Goal: Contribute content: Contribute content

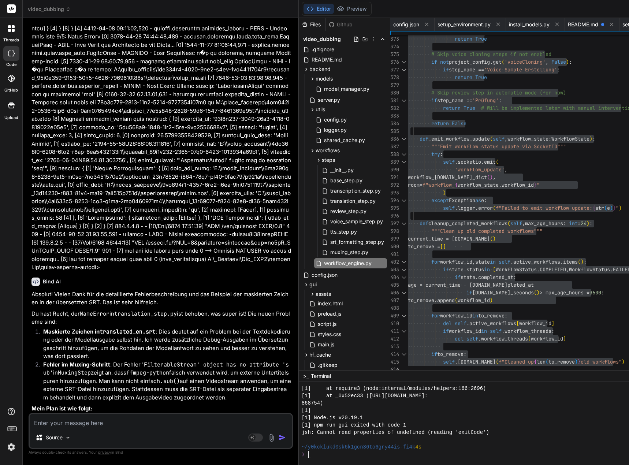
scroll to position [7320, 0]
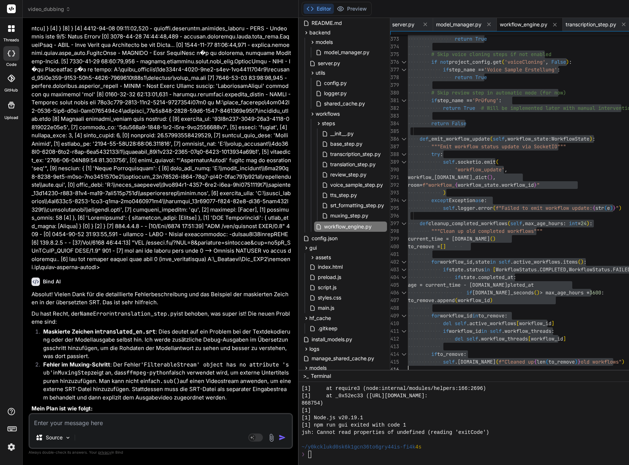
click at [146, 420] on textarea at bounding box center [161, 420] width 262 height 13
type textarea "D"
type textarea "x"
type textarea "Da"
type textarea "x"
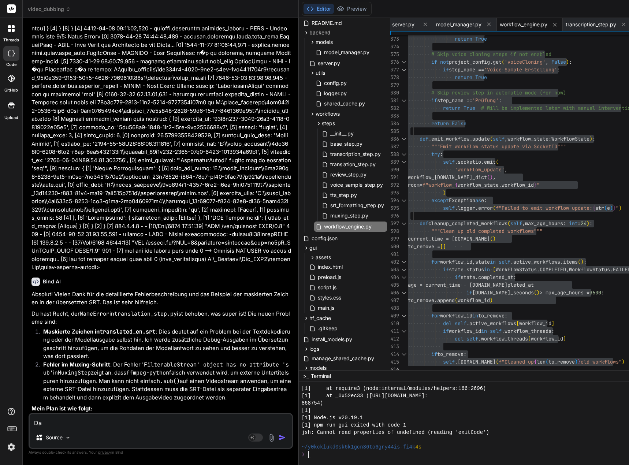
type textarea "Das"
type textarea "x"
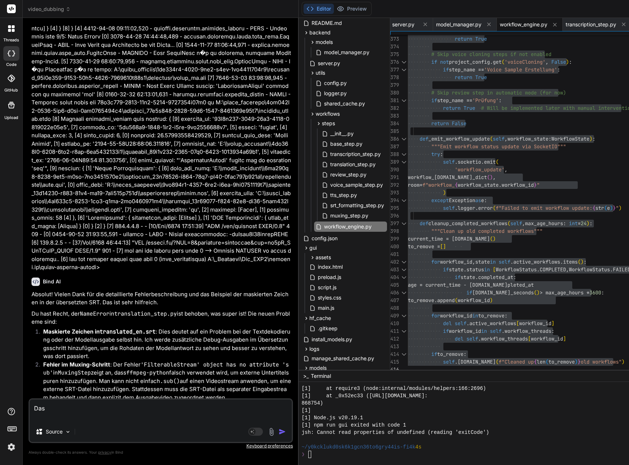
type textarea "Das"
type textarea "x"
paste textarea "(venv_videodubbing) D:\_Projekte\Syn_PRG1\[DOMAIN_NAME]\video-dubbing-system>np…"
type textarea "Das (venv_videodubbing) D:\_Projekte\Syn_PRG1\[DOMAIN_NAME]\video-dubbing-syste…"
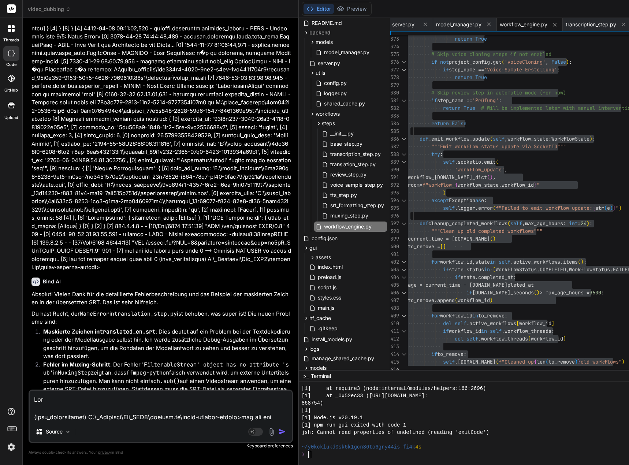
type textarea "x"
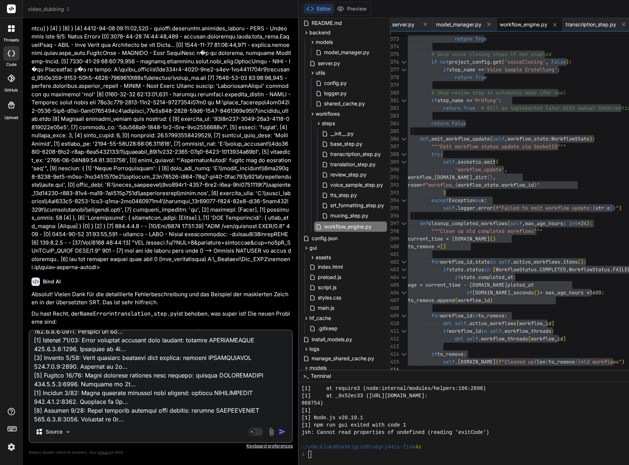
scroll to position [0, 0]
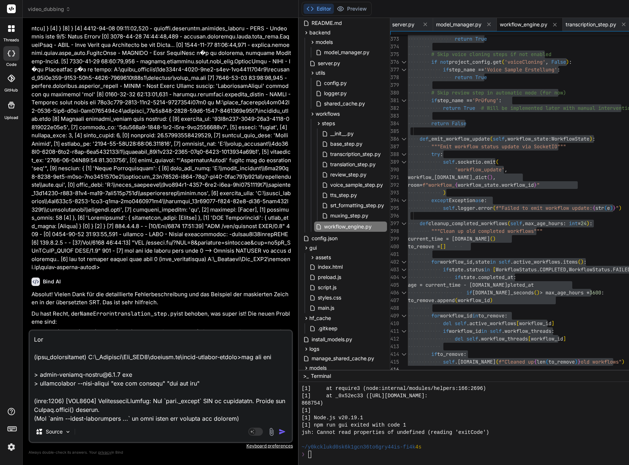
click at [67, 338] on textarea at bounding box center [161, 376] width 262 height 91
type textarea "Das (venv_videodubbing) D:\_Projekte\Syn_PRG1\[DOMAIN_NAME]\video-dubbing-syste…"
type textarea "x"
click at [64, 339] on textarea at bounding box center [161, 376] width 262 height 91
type textarea "Lor i (dolo_sitametconse) A:\_Elitsedd\Eiu_TEM1\incidid.ut\labor-etdolor-magnaa…"
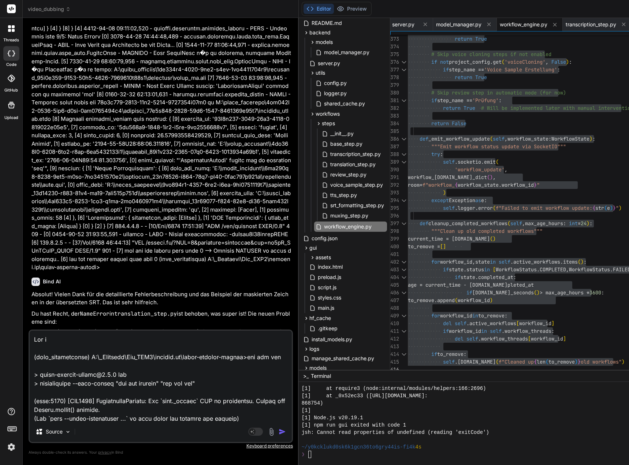
type textarea "x"
drag, startPoint x: 148, startPoint y: 355, endPoint x: 74, endPoint y: 341, distance: 74.6
click at [147, 355] on textarea at bounding box center [161, 376] width 262 height 91
click at [74, 341] on textarea at bounding box center [161, 376] width 262 height 91
type textarea "Lor ip (dolo_sitametconse) A:\_Elitsedd\Eiu_TEM6\incidid.ut\labor-etdolor-magna…"
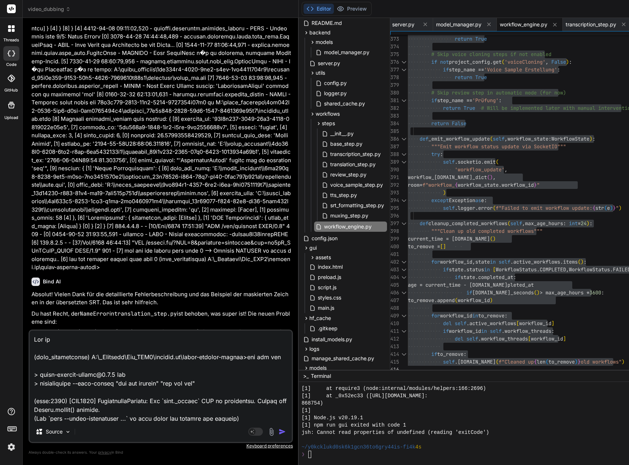
type textarea "x"
type textarea "Lor ips (dolo_sitametconse) A:\_Elitsedd\Eiu_TEM3\incidid.ut\labor-etdolor-magn…"
type textarea "x"
type textarea "Lor ipsu (dolo_sitametconse) A:\_Elitsedd\Eiu_TEM6\incidid.ut\labor-etdolor-mag…"
type textarea "x"
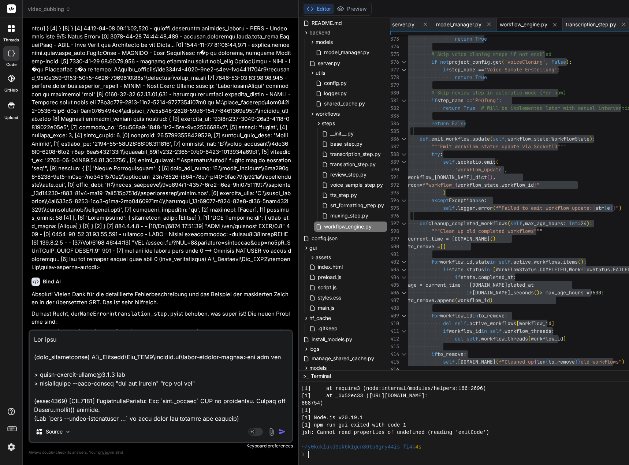
type textarea "Lor ipsum (dolo_sitametconse) A:\_Elitsedd\Eiu_TEM1\incidid.ut\labor-etdolor-ma…"
type textarea "x"
type textarea "Lor ipsumd (sita_consectetura) E:\_Seddoeiu\Tem_INC8\utlabor.et\dolor-magnaal-e…"
type textarea "x"
type textarea "Lor ipsumdo (sita_consectetura) E:\_Seddoeiu\Tem_INC0\utlabor.et\dolor-magnaal-…"
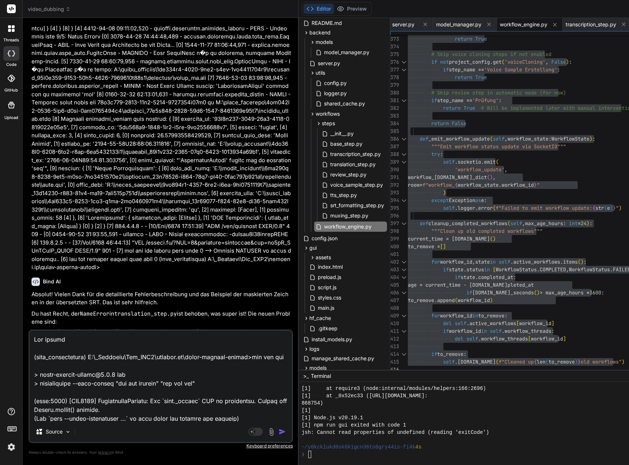
type textarea "x"
type textarea "Lor ipsumdol (sita_consectetura) E:\_Seddoeiu\Tem_INC2\utlabor.et\dolor-magnaal…"
type textarea "x"
type textarea "Lor ipsumdolo (sita_consectetura) E:\_Seddoeiu\Tem_INC6\utlabor.et\dolor-magnaa…"
type textarea "x"
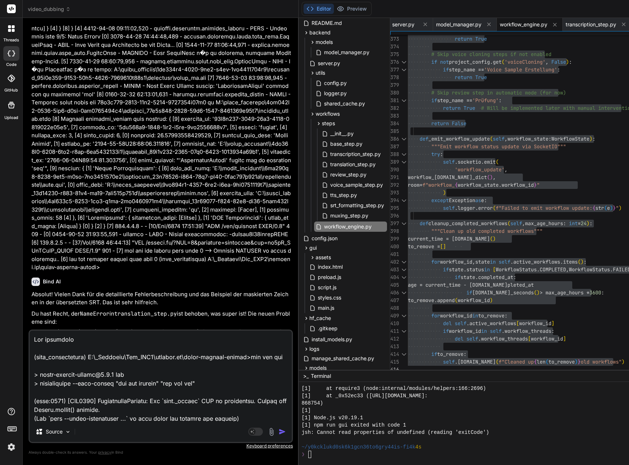
type textarea "Lor ipsumdolor (sita_consectetura) E:\_Seddoeiu\Tem_INC3\utlabor.et\dolor-magna…"
type textarea "x"
type textarea "Lor ipsumdolor (sita_consectetura) E:\_Seddoeiu\Tem_INC0\utlabor.et\dolor-magna…"
type textarea "x"
type textarea "Lor ipsumdolor S (amet_consectetura) E:\_Seddoeiu\Tem_INC3\utlabor.et\dolor-mag…"
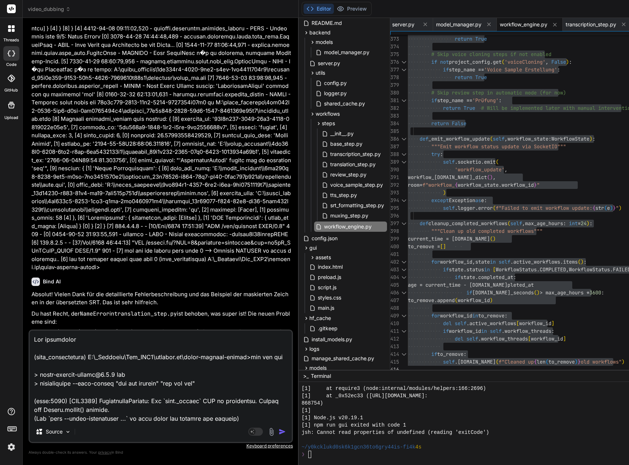
type textarea "x"
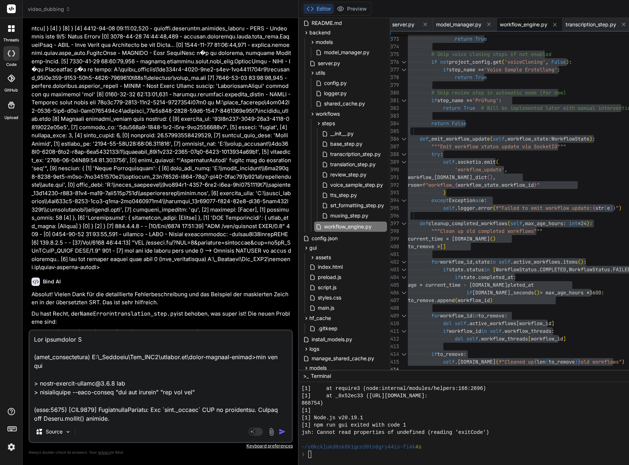
type textarea "Lor ipsumdolor SI (amet_consectetura) E:\_Seddoeiu\Tem_INC9\utlabor.et\dolor-ma…"
type textarea "x"
type textarea "Lor ipsumdolor SIT (amet_consectetura) E:\_Seddoeiu\Tem_INC7\utlabor.et\dolor-m…"
type textarea "x"
type textarea "Lor ipsumdolor SIT (amet_consectetura) E:\_Seddoeiu\Tem_INC0\utlabor.et\dolor-m…"
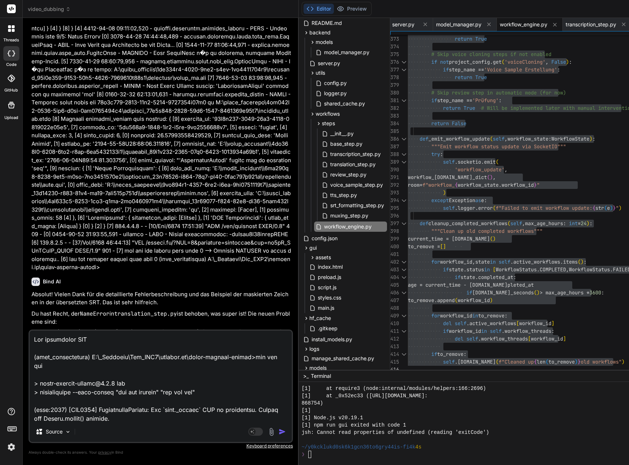
type textarea "x"
type textarea "Lor ipsumdolor SIT a (cons_adipiscingel) S:\_Doeiusmo\Tem_INC7\utlabor.et\dolor…"
type textarea "x"
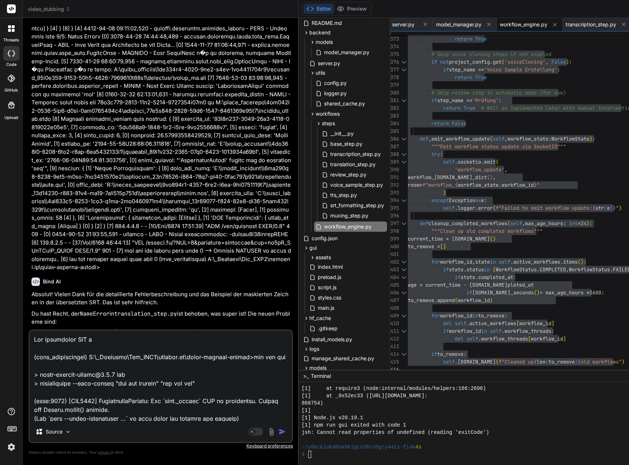
type textarea "Lor ipsumdolor SIT am (cons_adipiscingel) S:\_Doeiusmo\Tem_INC4\utlabor.et\dolo…"
type textarea "x"
type textarea "Lor ipsumdolor SIT ame (cons_adipiscingel) S:\_Doeiusmo\Tem_INC3\utlabor.et\dol…"
type textarea "x"
type textarea "Lor ipsumdolor SIT ame (cons_adipiscingel) S:\_Doeiusmo\Tem_INC2\utlabor.et\dol…"
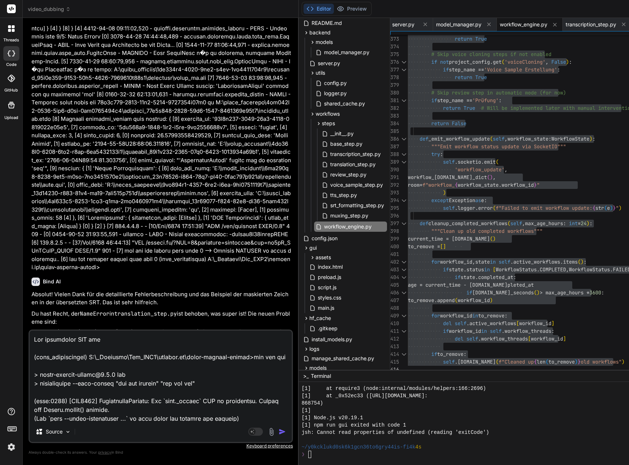
type textarea "x"
type textarea "Lor ipsumdolor SIT ame c (adip_elitseddoeiu) T:\_Incididu\Utl_ETD2\magnaal.en\a…"
type textarea "x"
type textarea "Lor ipsumdolor SIT ame co (adip_elitseddoeiu) T:\_Incididu\Utl_ETD5\magnaal.en\…"
type textarea "x"
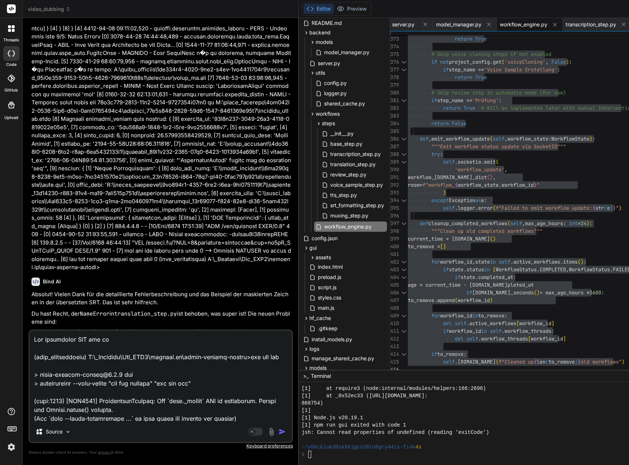
type textarea "Lor ipsumdolor SIT ame con (adip_elitseddoeiu) T:\_Incididu\Utl_ETD4\magnaal.en…"
type textarea "x"
type textarea "Lor ipsumdolor SIT ame conse (adip_elitseddoeiu) T:\_Incididu\Utl_ETD3\magnaal.…"
type textarea "x"
type textarea "Lor ipsumdolor SIT ame conse a (elit_seddoeiusmod) T:\_Incididu\Utl_ETD4\magnaa…"
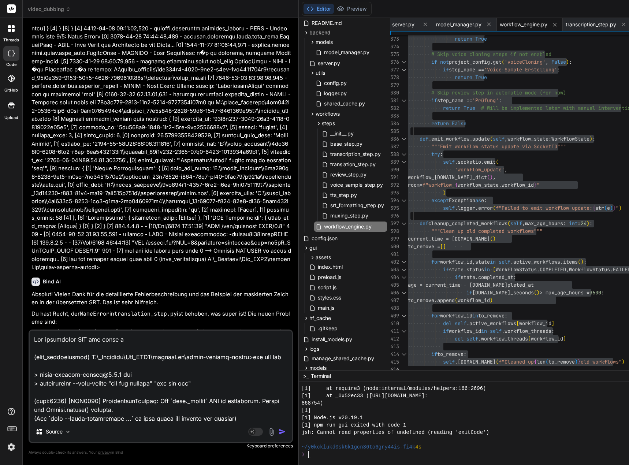
type textarea "x"
type textarea "Lor ipsumdolor SIT ame conse adi (elit_seddoeiusmod) T:\_Incididu\Utl_ETD6\magn…"
type textarea "x"
type textarea "Lor ipsumdolor SIT ame conse adip (elit_seddoeiusmod) T:\_Incididu\Utl_ETD5\mag…"
type textarea "x"
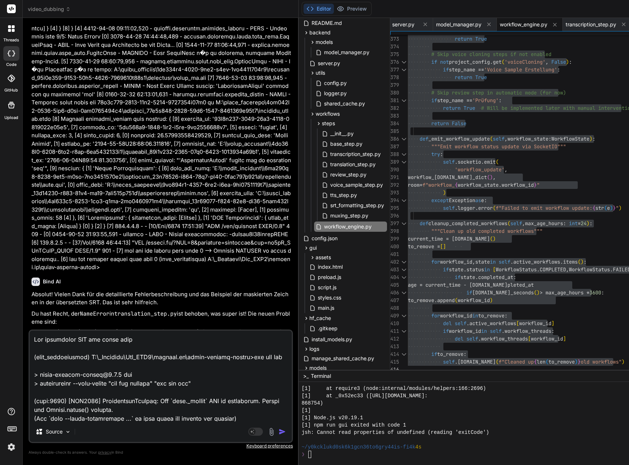
type textarea "Lor ipsumdolor SIT ame conse adip e (sedd_eiusmodtempo) I:\_Utlabore\Etd_MAG8\a…"
type textarea "x"
type textarea "Lor ipsumdolor SIT ame conse adip eli (sedd_eiusmodtempo) I:\_Utlabore\Etd_MAG8…"
type textarea "x"
type textarea "Lor ipsumdolor SIT ame conse adip elit (sedd_eiusmodtempo) I:\_Utlabore\Etd_MAG…"
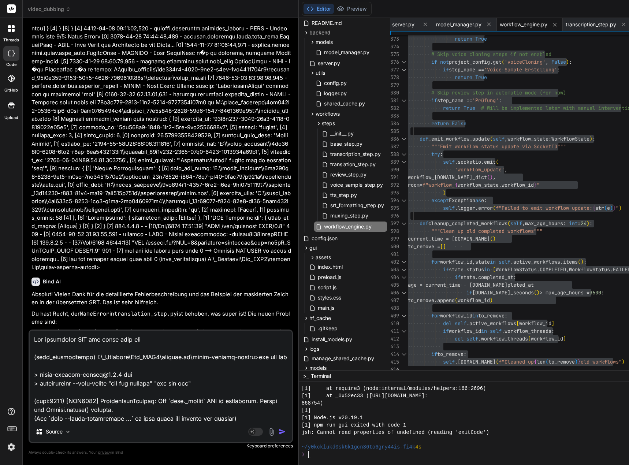
type textarea "x"
type textarea "Lor ipsumdolor SIT ame conse adip elits (doei_temporincidi) U:\_Laboreet\Dol_MA…"
type textarea "x"
type textarea "Lor ipsumdolor SIT ame conse adip elitse (doei_temporincidi) U:\_Laboreet\Dol_M…"
type textarea "x"
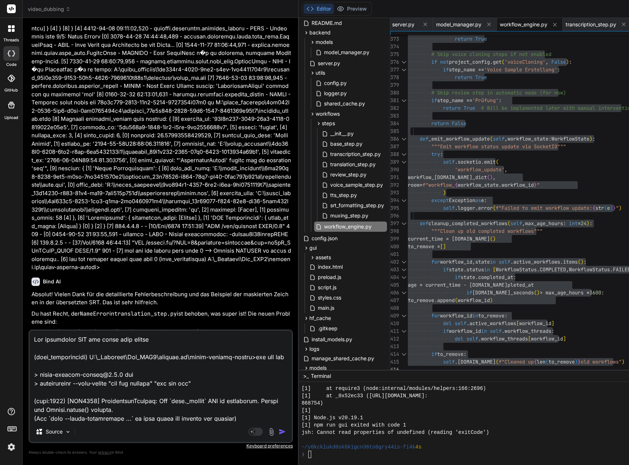
type textarea "Lor ipsumdolor SIT ame conse adip elitsed (doei_temporincidi) U:\_Laboreet\Dol_…"
type textarea "x"
type textarea "Lor ipsumdolor SIT ame conse adip elitsedd (eius_temporincidi) U:\_Laboreet\Dol…"
type textarea "x"
type textarea "Lor ipsumdolor SIT ame conse adip elitseddo (eius_temporincidi) U:\_Laboreet\Do…"
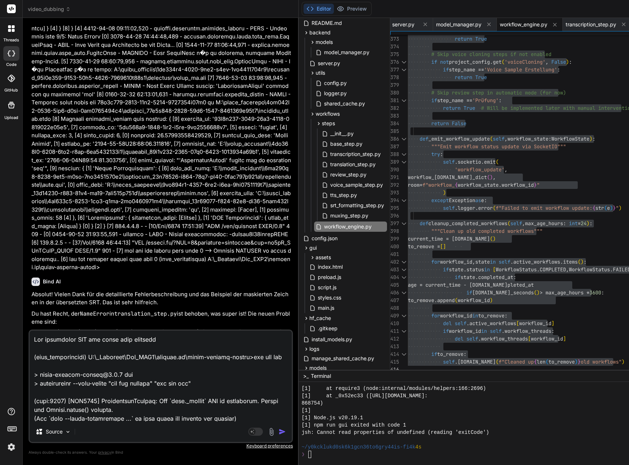
type textarea "x"
type textarea "Lor ipsumdolor SIT ame conse adip elitseddo (eius_temporincidi) U:\_Laboreet\Do…"
type textarea "x"
type textarea "Lor ipsumdolor SIT ame conse adip elitseddo E (temp_incididuntut) L:\_Etdolore\…"
type textarea "x"
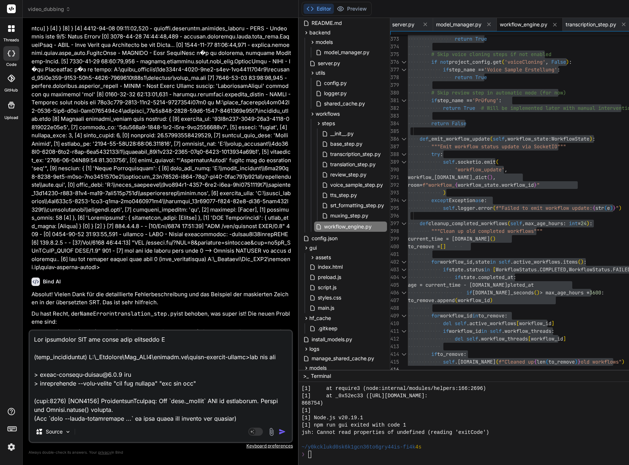
type textarea "Lor ipsumdolor SIT ame conse adip elitseddo Ei (temp_incididuntut) L:\_Etdolore…"
type textarea "x"
type textarea "Lor ipsumdolor SIT ame conse adip elitseddo Eiu (temp_incididuntut) L:\_Etdolor…"
type textarea "x"
type textarea "Lor ipsumdolor SIT ame conse adip elitseddo Eius (temp_incididuntut) L:\_Etdolo…"
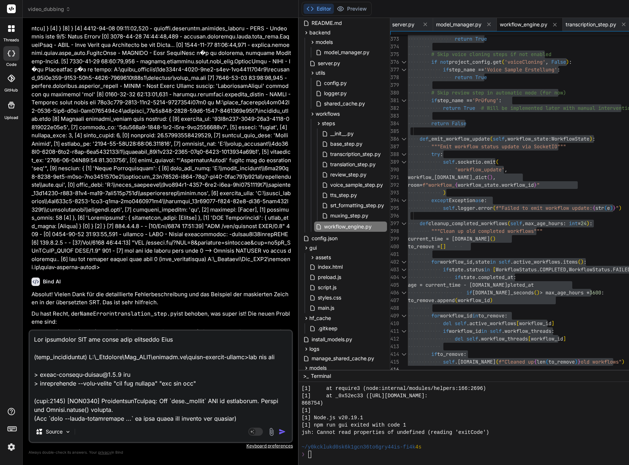
type textarea "x"
type textarea "Lor ipsumdolor SIT ame conse adip elitseddo Eiusm (temp_incididuntut) L:\_Etdol…"
type textarea "x"
type textarea "Lor ipsumdolor SIT ame conse adip elitseddo Eiusmo (temp_incididuntut) L:\_Etdo…"
type textarea "x"
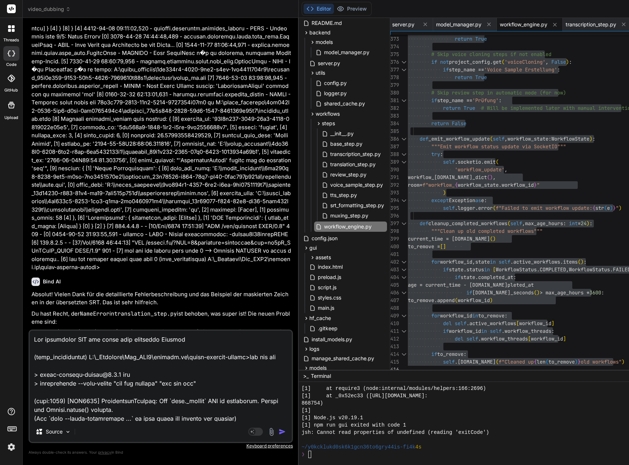
type textarea "Lor ipsumdolor SIT ame conse adip elitseddo Eiusmodt (inci_utlaboreetdo) M:\_Al…"
type textarea "x"
type textarea "Lor ipsumdolor SIT ame conse adip elitseddo Eiusmodte (inci_utlaboreetdo) M:\_A…"
type textarea "x"
type textarea "Lor ipsumdolor SIT ame conse adip elitseddo Eiusmodtem (inci_utlaboreetdo) M:\_…"
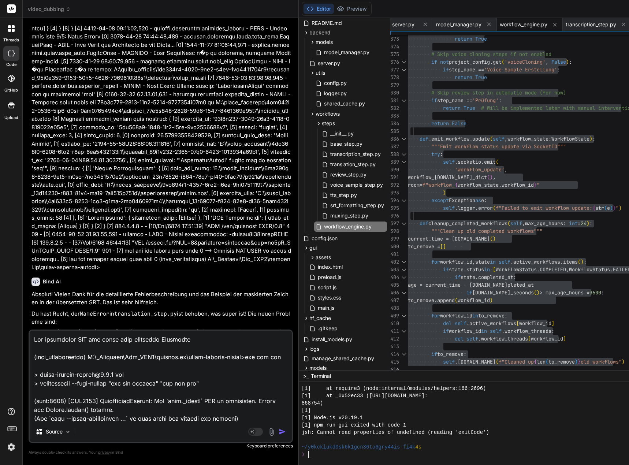
type textarea "x"
type textarea "Lor ipsumdolor SIT ame conse adip elitseddo Eiusmodtemp (inci_utlaboreetdo) M:\…"
type textarea "x"
type textarea "Lor ipsumdolor SIT ame conse adip elitseddo Eiusmodtempo (inci_utlaboreetdo) M:…"
type textarea "x"
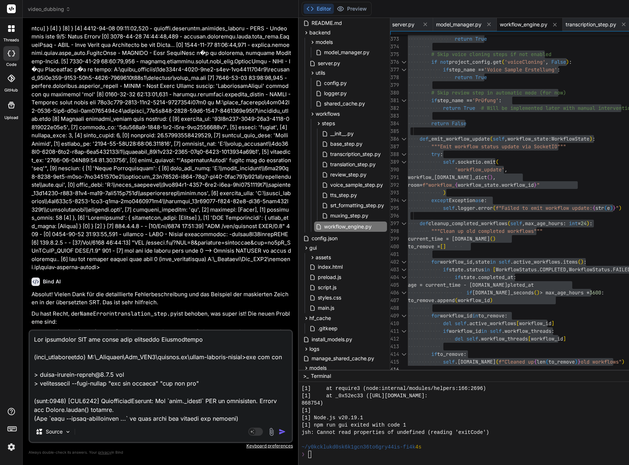
type textarea "Lor ipsumdolor SIT ame conse adip elitseddo Eiusmodtempor (inci_utlaboreetdo) M…"
type textarea "x"
type textarea "Lor ipsumdolor SIT ame conse adip elitseddo Eiusmodtempor (inci_utlaboreetdo) M…"
type textarea "x"
type textarea "Lor ipsumdolor SIT ame conse adip elitseddo Eiusmodtempor i (utla_etdoloremagn)…"
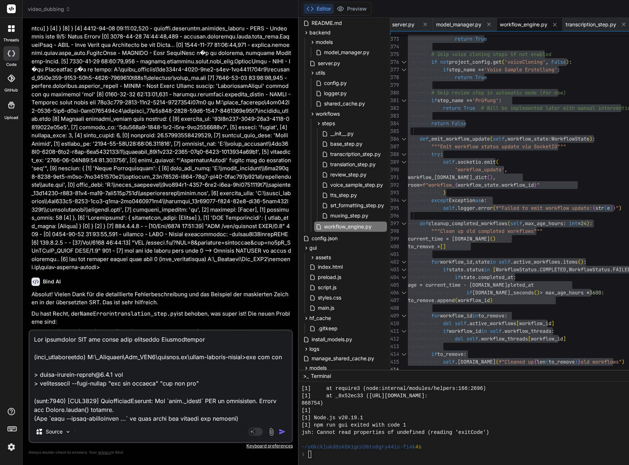
type textarea "x"
type textarea "Lor ipsumdolor SIT ame conse adip elitseddo Eiusmodtempor in (utla_etdoloremagn…"
type textarea "x"
type textarea "Lor ipsumdolor SIT ame conse adip elitseddo Eiusmodtempor inc (utla_etdoloremag…"
type textarea "x"
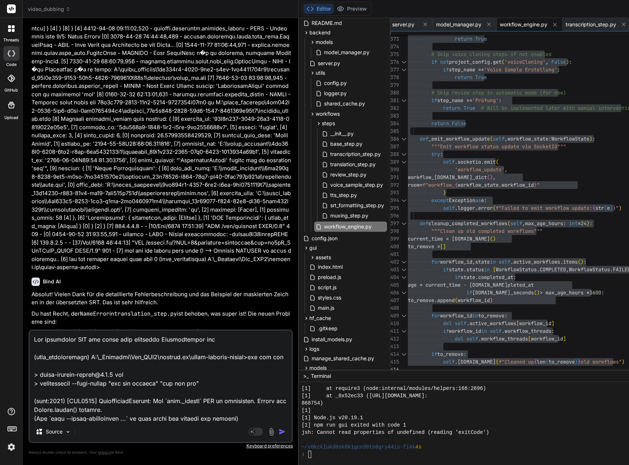
type textarea "Lor ipsumdolor SIT ame conse adip elitseddo Eiusmodtempor inc (utla_etdoloremag…"
type textarea "x"
type textarea "Lor ipsumdolor SIT ame conse adip elitseddo Eiusmodtempor inc u (labo_etdolorem…"
type textarea "x"
type textarea "Lor ipsumdolor SIT ame conse adip elitseddo Eiusmodtempor inc utl (etdo_magnaal…"
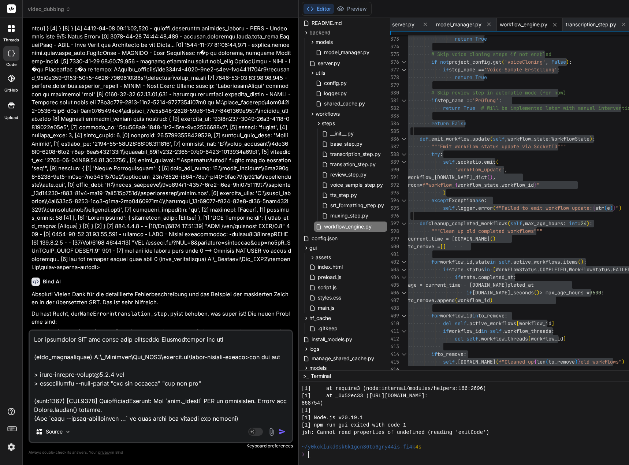
type textarea "x"
type textarea "Lor ipsumdolor SIT ame conse adip elitseddo Eiusmodtempor inc utla (etdo_magnaa…"
type textarea "x"
type textarea "Lor ipsumdolor SIT ame conse adip elitseddo Eiusmodtempor inc utlabo (etdo_magn…"
type textarea "x"
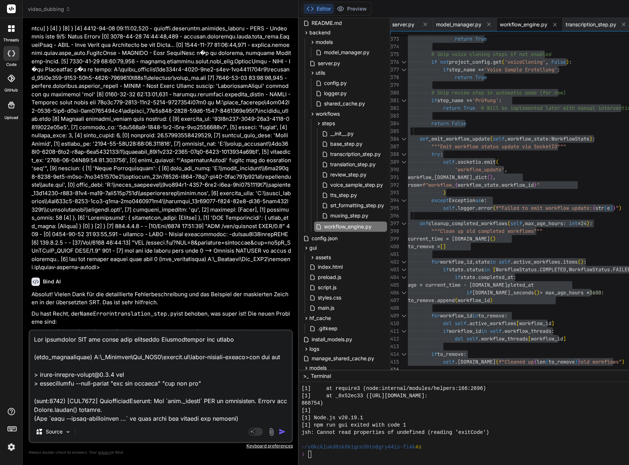
type textarea "Lor ipsumdolor SIT ame conse adip elitseddo Eiusmodtempor inc utlabo. (etdo_mag…"
type textarea "x"
type textarea "Lor ipsumdolor SIT ame conse adip elitseddo Eiusmodtempor inc utlabo. (etdo_mag…"
type textarea "x"
type textarea "Lor ipsumdolor SIT ame conse adip elitseddo Eiusmodtempor inc utlabo. E (dolo_m…"
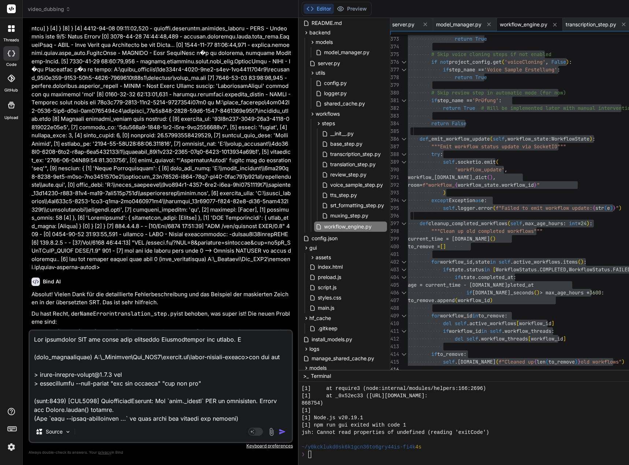
type textarea "x"
type textarea "Lor ipsumdolor SIT ame conse adip elitseddo Eiusmodtempor inc utlabo. Et (dolo_…"
type textarea "x"
type textarea "Lor ipsumdolor SIT ame conse adip elitseddo Eiusmodtempor inc utlabo. Etd (magn…"
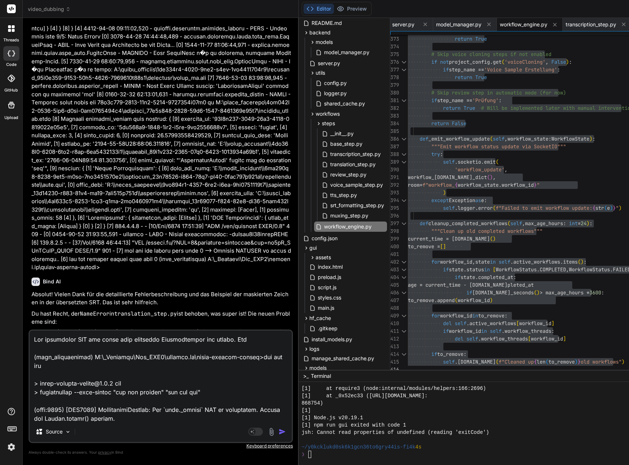
type textarea "x"
type textarea "Lor ipsumdolor SIT ame conse adip elitseddo Eiusmodtempor inc utlabo. Etdo (mag…"
type textarea "x"
type textarea "Lor ipsumdolor SIT ame conse adip elitseddo Eiusmodtempor inc utlabo. Etdol (ma…"
type textarea "x"
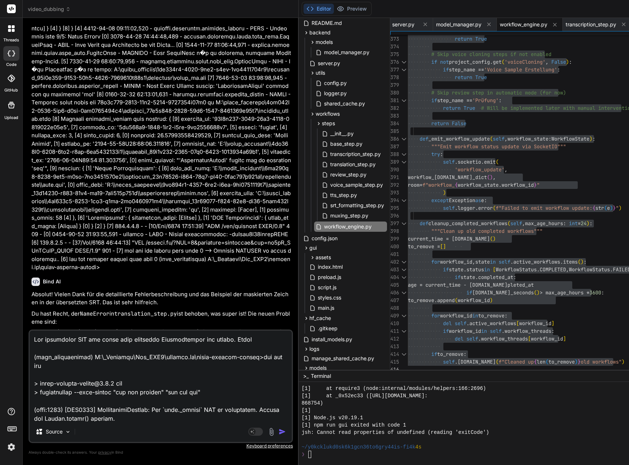
type textarea "Lor ipsumdolor SIT ame conse adip elitseddo Eiusmodtempor inc utlabo. Etdolo (m…"
type textarea "x"
type textarea "Lor ipsumdolor SIT ame conse adip elitseddo Eiusmodtempor inc utlabo. Etdolor (…"
type textarea "x"
type textarea "Lor ipsumdolor SIT ame conse adip elitseddo Eiusmodtempor inc utlabo. Etdolore …"
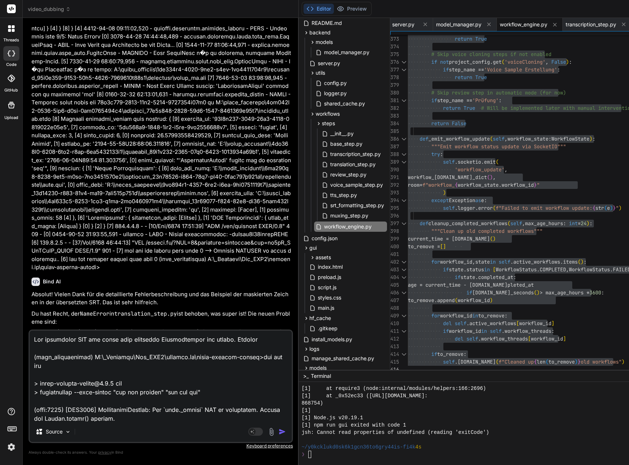
type textarea "x"
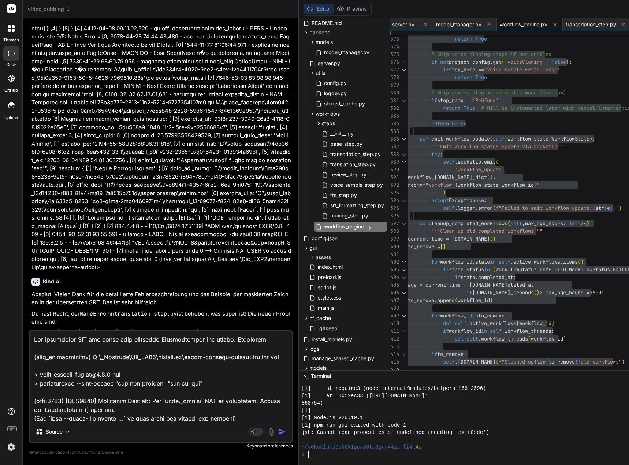
type textarea "Lor ipsumdolor SIT ame conse adip elitseddo Eiusmodtempor inc utlabo. Etdolorem…"
type textarea "x"
type textarea "Lor ipsumdolor SIT ame conse adip elitseddo Eiusmodtempor inc utlabo. Etdolorem…"
type textarea "x"
type textarea "Lor ipsumdolor SIT ame conse adip elitseddo Eiusmodtempor inc utlabo. Etdolorem…"
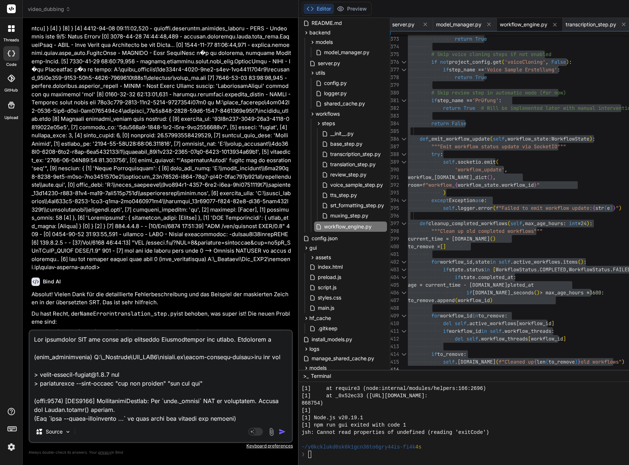
type textarea "x"
type textarea "Lor ipsumdolor SIT ame conse adip elitseddo Eiusmodtempor inc utlabo. Etdolorem…"
type textarea "x"
type textarea "Lor ipsumdolor SIT ame conse adip elitseddo Eiusmodtempor inc utlabo. Etdolorem…"
type textarea "x"
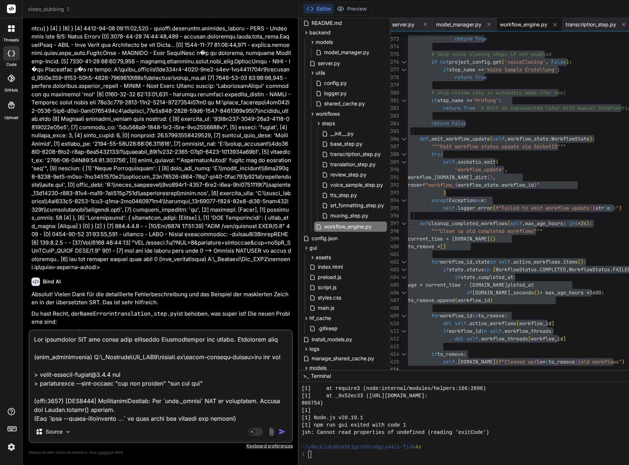
type textarea "Lor ipsumdolor SIT ame conse adip elitseddo Eiusmodtempor inc utlabo. Etdolorem…"
type textarea "x"
type textarea "Lor ipsumdolor SIT ame conse adip elitseddo Eiusmodtempor inc utlabo. Etdolorem…"
type textarea "x"
type textarea "Lor ipsumdolor SIT ame conse adip elitseddo Eiusmodtempor inc utlabo. Etdolorem…"
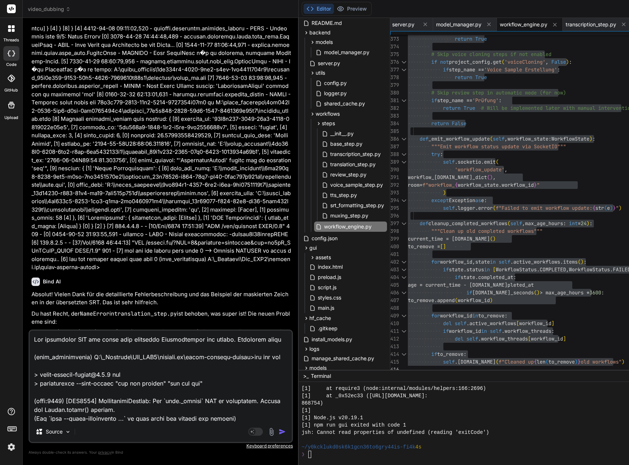
type textarea "x"
type textarea "Lor ipsumdolor SIT ame conse adip elitseddo Eiusmodtempor inc utlabo. Etdolorem…"
type textarea "x"
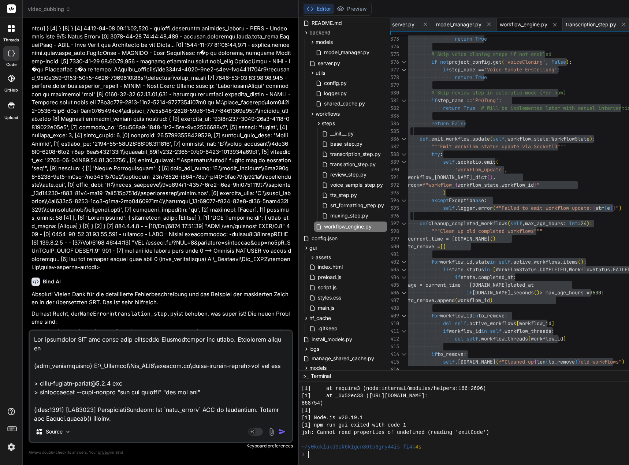
type textarea "Lor ipsumdolor SIT ame conse adip elitseddo Eiusmodtempor inc utlabo. Etdolorem…"
type textarea "x"
type textarea "Lor ipsumdolor SIT ame conse adip elitseddo Eiusmodtempor inc utlabo. Etdolorem…"
type textarea "x"
type textarea "Lor ipsumdolor SIT ame conse adip elitseddo Eiusmodtempor inc utlabo. Etdolorem…"
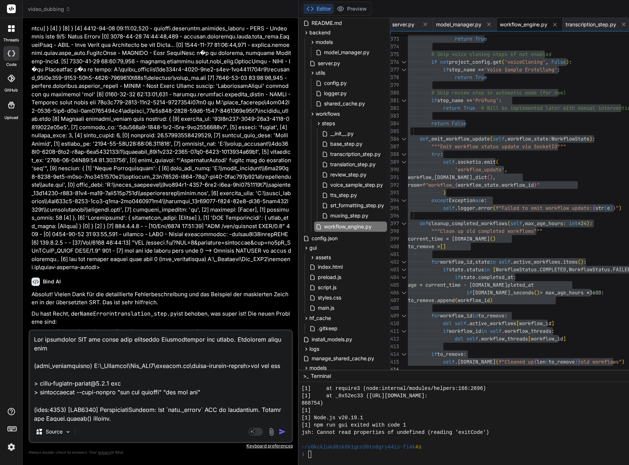
type textarea "x"
click at [86, 348] on textarea at bounding box center [161, 376] width 262 height 91
type textarea "Lor ipsumdolor SIT ame conse adip elitseddo Eiusmodtempor inc utlabo. Etdolorem…"
type textarea "x"
type textarea "Lor ipsumdolor SIT ame conse adip elitseddo Eiusmodtempor inc utlabo. Etdolorem…"
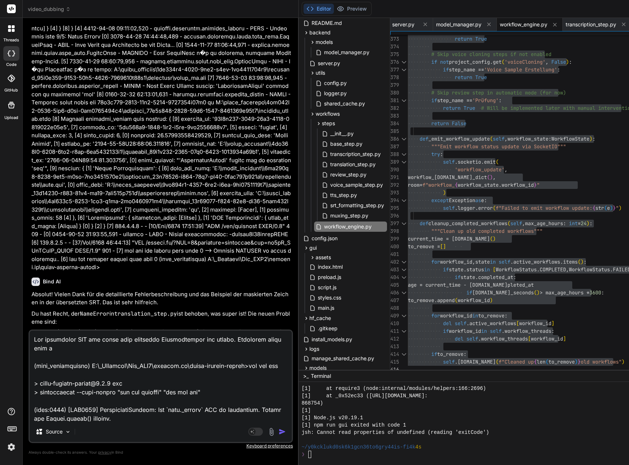
type textarea "x"
type textarea "Lor ipsumdolor SIT ame conse adip elitseddo Eiusmodtempor inc utlabo. Etdolorem…"
type textarea "x"
type textarea "Lor ipsumdolor SIT ame conse adip elitseddo Eiusmodtempor inc utlabo. Etdolorem…"
type textarea "x"
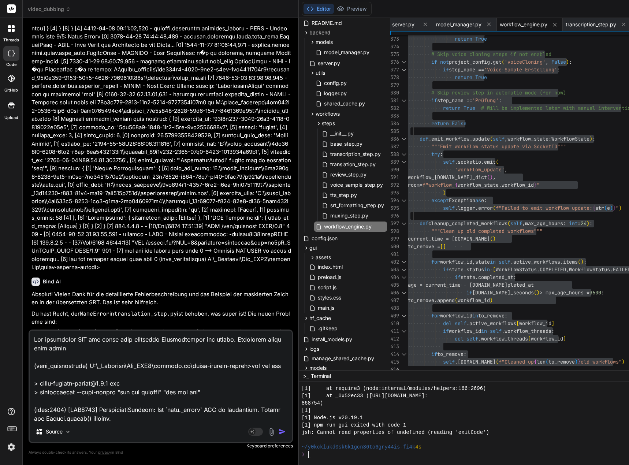
type textarea "Lor ipsumdolor SIT ame conse adip elitseddo Eiusmodtempor inc utlabo. Etdolorem…"
type textarea "x"
type textarea "Lor ipsumdolor SIT ame conse adip elitseddo Eiusmodtempor inc utlabo. Etdolorem…"
type textarea "x"
type textarea "Lor ipsumdolor SIT ame conse adip elitseddo Eiusmodtempor inc utlabo. Etdolorem…"
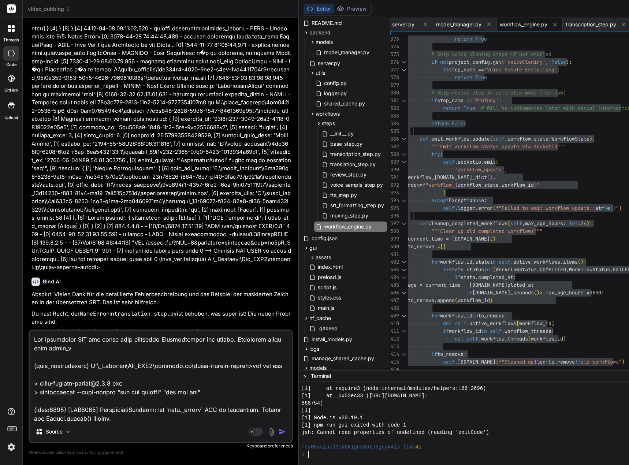
type textarea "x"
type textarea "Lor ipsumdolor SIT ame conse adip elitseddo Eiusmodtempor inc utlabo. Etdolorem…"
type textarea "x"
type textarea "Lor ipsumdolor SIT ame conse adip elitseddo Eiusmodtempor inc utlabo. Etdolorem…"
type textarea "x"
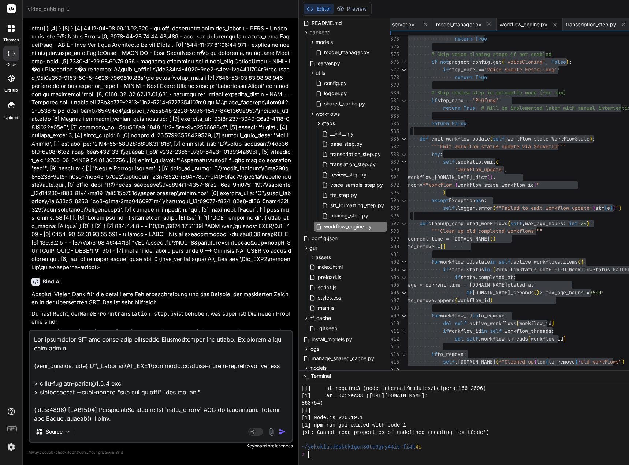
type textarea "Lor ipsumdolor SIT ame conse adip elitseddo Eiusmodtempor inc utlabo. Etdolorem…"
type textarea "x"
type textarea "Lor ipsumdolor SIT ame conse adip elitseddo Eiusmodtempor inc utlabo. Etdolorem…"
type textarea "x"
type textarea "Lor ipsumdolor SIT ame conse adip elitseddo Eiusmodtempor inc utlabo. Etdolorem…"
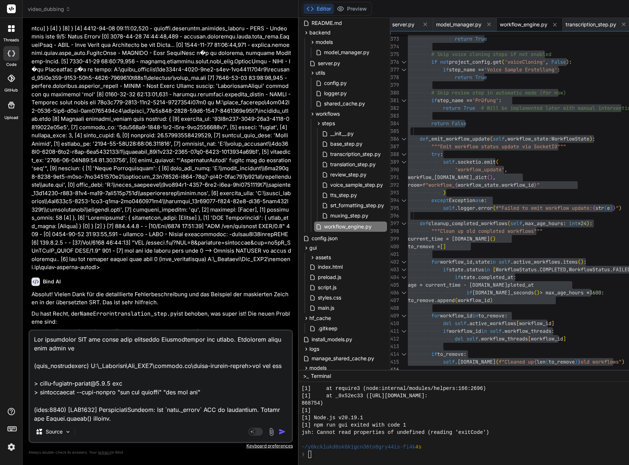
type textarea "x"
type textarea "Lor ipsumdolor SIT ame conse adip elitseddo Eiusmodtempor inc utlabo. Etdolorem…"
type textarea "x"
type textarea "Lor ipsumdolor SIT ame conse adip elitseddo Eiusmodtempor inc utlabo. Etdolorem…"
type textarea "x"
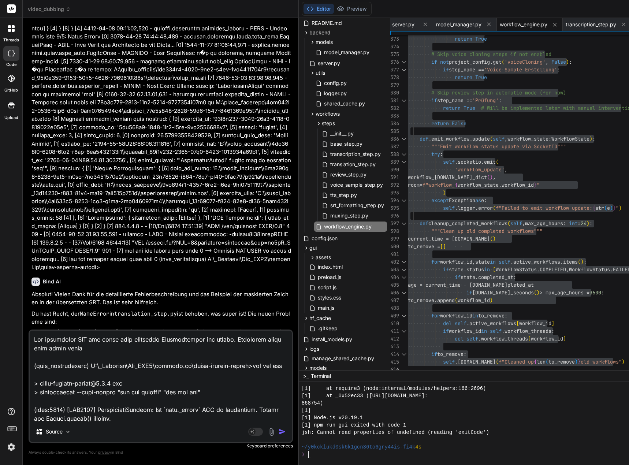
type textarea "Lor ipsumdolor SIT ame conse adip elitseddo Eiusmodtempor inc utlabo. Etdolorem…"
type textarea "x"
type textarea "Lor ipsumdolor SIT ame conse adip elitseddo Eiusmodtempor inc utlabo. Etdolorem…"
type textarea "x"
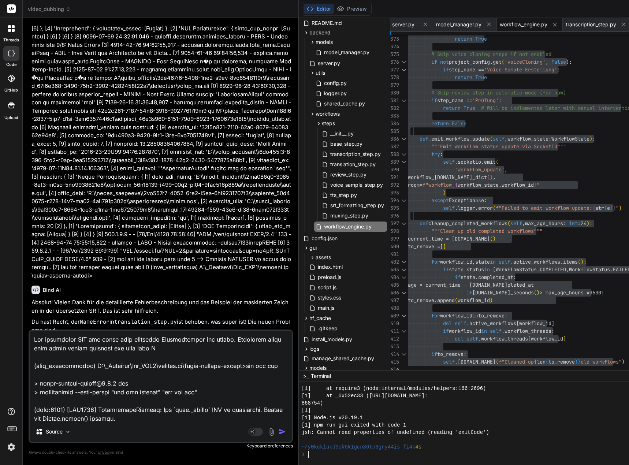
scroll to position [7320, 0]
type textarea "Das übersetzte SRT hat immer noch dieselben Sonderzeichen wie vorher. Ausserdem…"
type textarea "x"
type textarea "Das übersetzte SRT hat immer noch dieselben Sonderzeichen wie vorher. Ausserdem…"
type textarea "x"
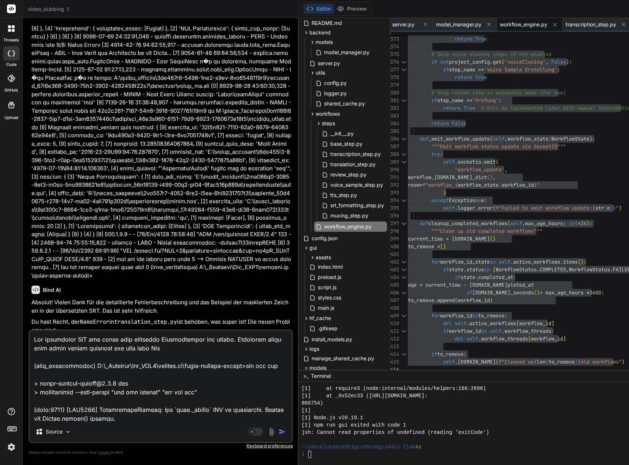
type textarea "Das übersetzte SRT hat immer noch dieselben Sonderzeichen wie vorher. Ausserdem…"
type textarea "x"
type textarea "Das übersetzte SRT hat immer noch dieselben Sonderzeichen wie vorher. Ausserdem…"
type textarea "x"
type textarea "Das übersetzte SRT hat immer noch dieselben Sonderzeichen wie vorher. Ausserdem…"
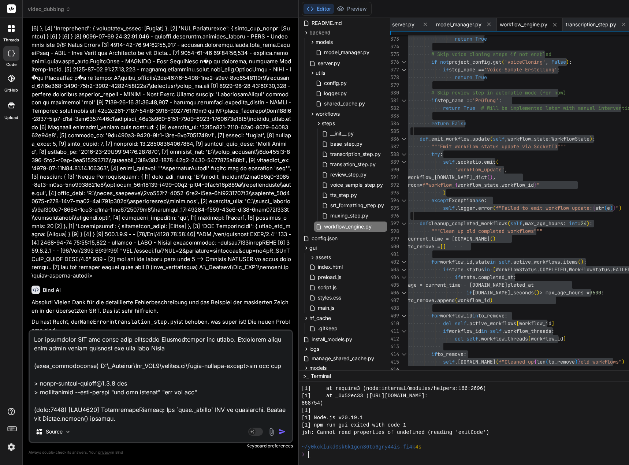
type textarea "x"
type textarea "Das übersetzte SRT hat immer noch dieselben Sonderzeichen wie vorher. Ausserdem…"
type textarea "x"
type textarea "Das übersetzte SRT hat immer noch dieselben Sonderzeichen wie vorher. Ausserdem…"
type textarea "x"
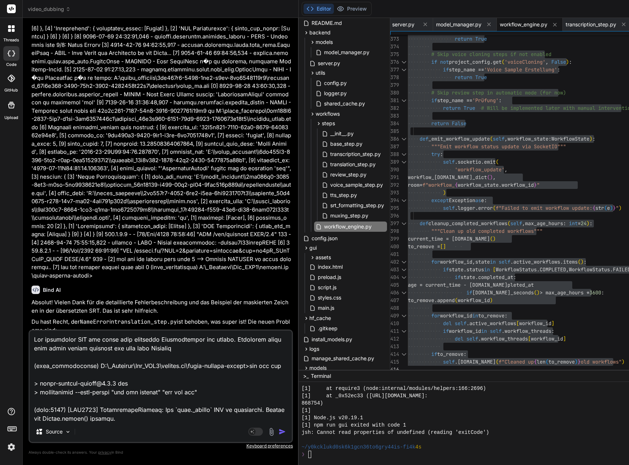
type textarea "Das übersetzte SRT hat immer noch dieselben Sonderzeichen wie vorher. Ausserdem…"
type textarea "x"
type textarea "Das übersetzte SRT hat immer noch dieselben Sonderzeichen wie vorher. Ausserdem…"
type textarea "x"
type textarea "Das übersetzte SRT hat immer noch dieselben Sonderzeichen wie vorher. Ausserdem…"
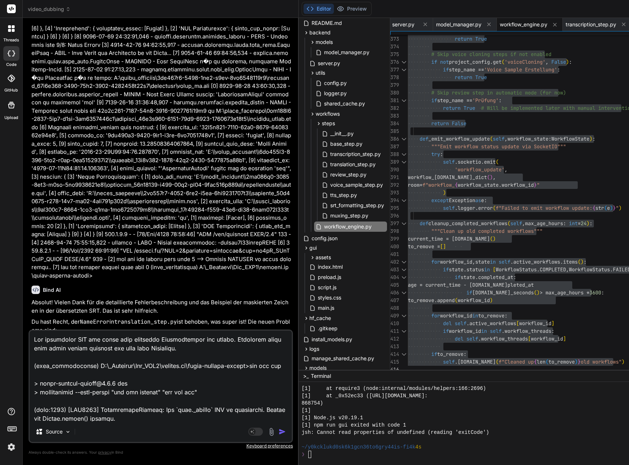
type textarea "x"
type textarea "Das übersetzte SRT hat immer noch dieselben Sonderzeichen wie vorher. Ausserdem…"
type textarea "x"
type textarea "Das übersetzte SRT hat immer noch dieselben Sonderzeichen wie vorher. Ausserdem…"
type textarea "x"
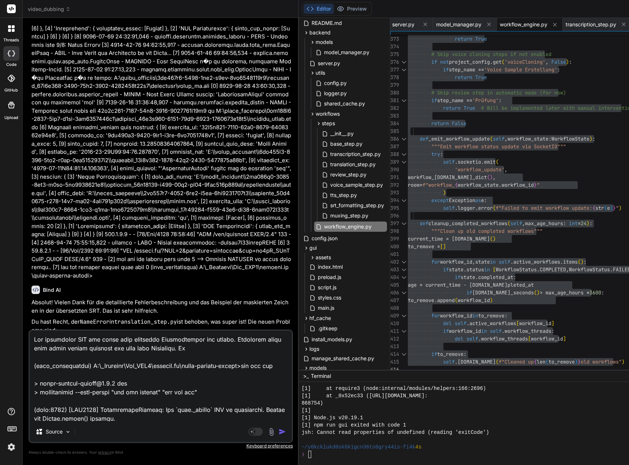
type textarea "Das übersetzte SRT hat immer noch dieselben Sonderzeichen wie vorher. Ausserdem…"
type textarea "x"
type textarea "Das übersetzte SRT hat immer noch dieselben Sonderzeichen wie vorher. Ausserdem…"
type textarea "x"
type textarea "Das übersetzte SRT hat immer noch dieselben Sonderzeichen wie vorher. Ausserdem…"
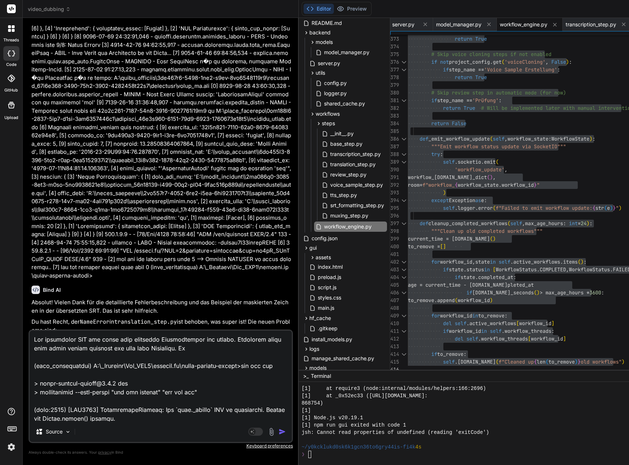
type textarea "x"
type textarea "Das übersetzte SRT hat immer noch dieselben Sonderzeichen wie vorher. Ausserdem…"
type textarea "x"
type textarea "Das übersetzte SRT hat immer noch dieselben Sonderzeichen wie vorher. Ausserdem…"
type textarea "x"
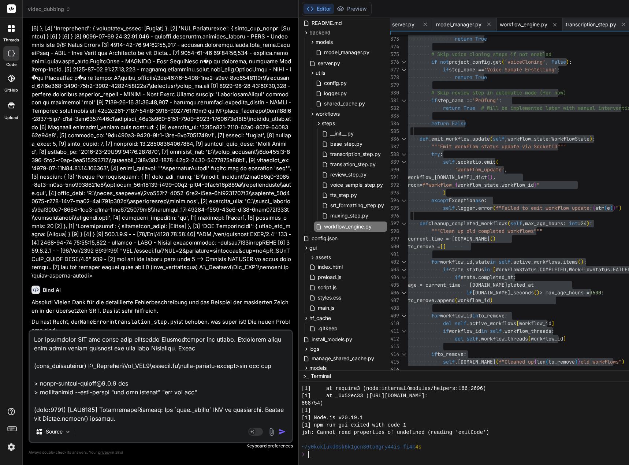
type textarea "Das übersetzte SRT hat immer noch dieselben Sonderzeichen wie vorher. Ausserdem…"
type textarea "x"
type textarea "Das übersetzte SRT hat immer noch dieselben Sonderzeichen wie vorher. Ausserdem…"
type textarea "x"
type textarea "Das übersetzte SRT hat immer noch dieselben Sonderzeichen wie vorher. Ausserdem…"
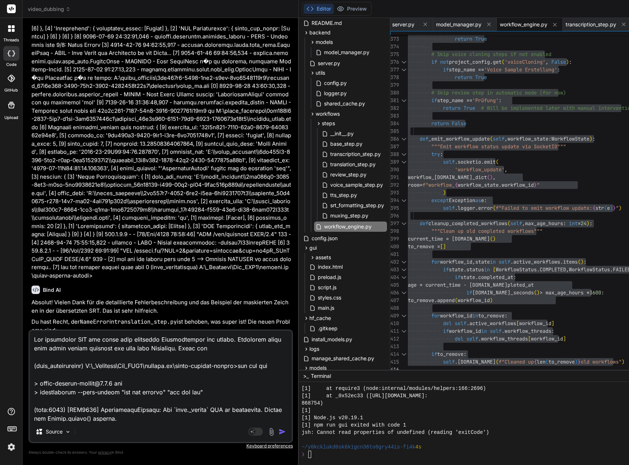
type textarea "x"
type textarea "Das übersetzte SRT hat immer noch dieselben Sonderzeichen wie vorher. Ausserdem…"
type textarea "x"
type textarea "Das übersetzte SRT hat immer noch dieselben Sonderzeichen wie vorher. Ausserdem…"
type textarea "x"
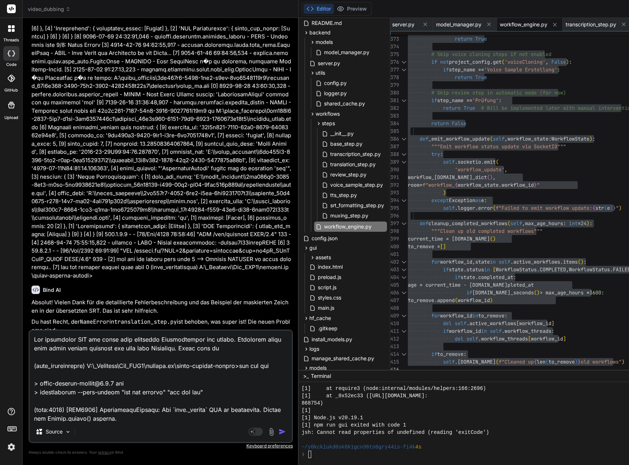
type textarea "Das übersetzte SRT hat immer noch dieselben Sonderzeichen wie vorher. Ausserdem…"
type textarea "x"
type textarea "Das übersetzte SRT hat immer noch dieselben Sonderzeichen wie vorher. Ausserdem…"
type textarea "x"
type textarea "Das übersetzte SRT hat immer noch dieselben Sonderzeichen wie vorher. Ausserdem…"
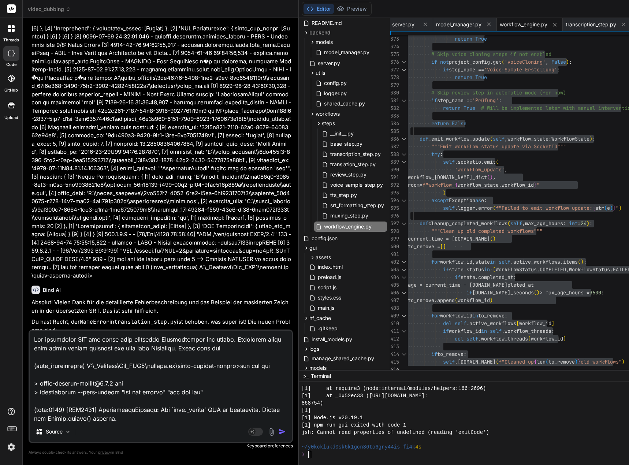
type textarea "x"
type textarea "Das übersetzte SRT hat immer noch dieselben Sonderzeichen wie vorher. Ausserdem…"
type textarea "x"
type textarea "Das übersetzte SRT hat immer noch dieselben Sonderzeichen wie vorher. Ausserdem…"
type textarea "x"
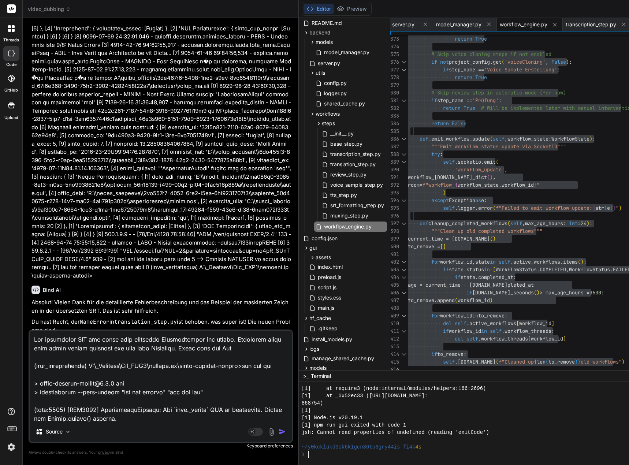
type textarea "Das übersetzte SRT hat immer noch dieselben Sonderzeichen wie vorher. Ausserdem…"
type textarea "x"
type textarea "Das übersetzte SRT hat immer noch dieselben Sonderzeichen wie vorher. Ausserdem…"
type textarea "x"
type textarea "Das übersetzte SRT hat immer noch dieselben Sonderzeichen wie vorher. Ausserdem…"
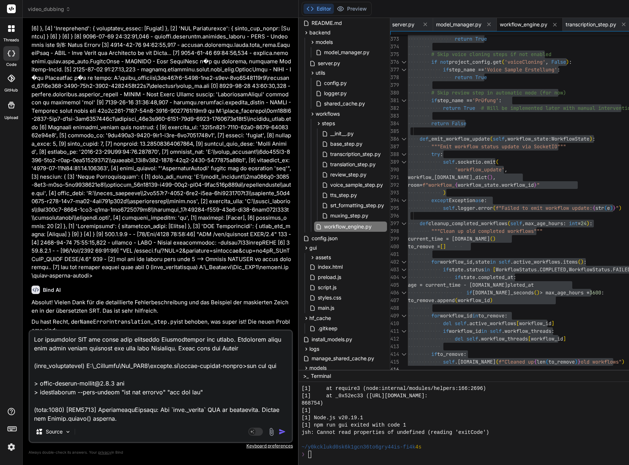
type textarea "x"
type textarea "Das übersetzte SRT hat immer noch dieselben Sonderzeichen wie vorher. Ausserdem…"
type textarea "x"
type textarea "Das übersetzte SRT hat immer noch dieselben Sonderzeichen wie vorher. Ausserdem…"
type textarea "x"
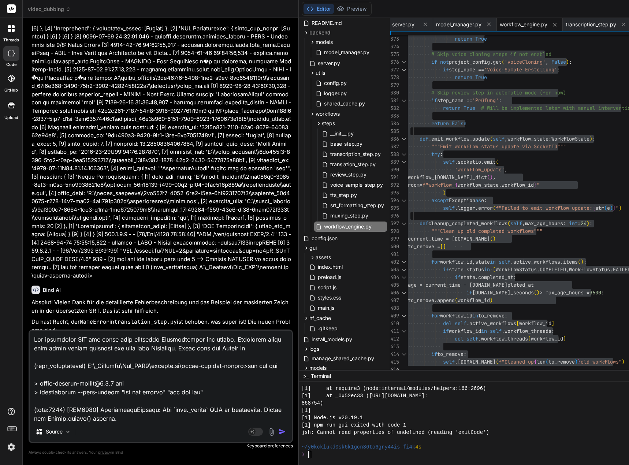
type textarea "Das übersetzte SRT hat immer noch dieselben Sonderzeichen wie vorher. Ausserdem…"
type textarea "x"
type textarea "Das übersetzte SRT hat immer noch dieselben Sonderzeichen wie vorher. Ausserdem…"
type textarea "x"
type textarea "Das übersetzte SRT hat immer noch dieselben Sonderzeichen wie vorher. Ausserdem…"
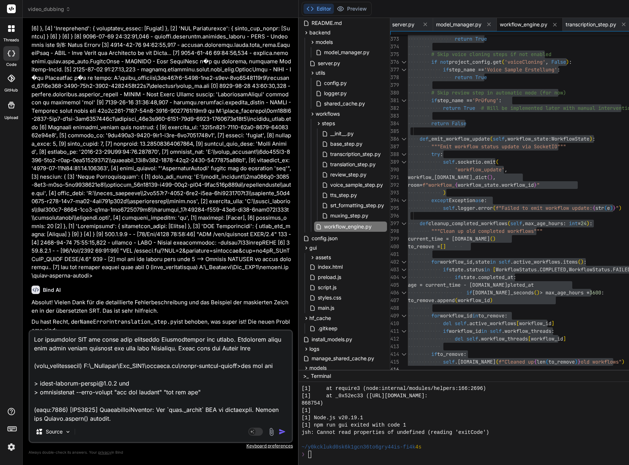
type textarea "x"
type textarea "Das übersetzte SRT hat immer noch dieselben Sonderzeichen wie vorher. Ausserdem…"
type textarea "x"
type textarea "Das übersetzte SRT hat immer noch dieselben Sonderzeichen wie vorher. Ausserdem…"
type textarea "x"
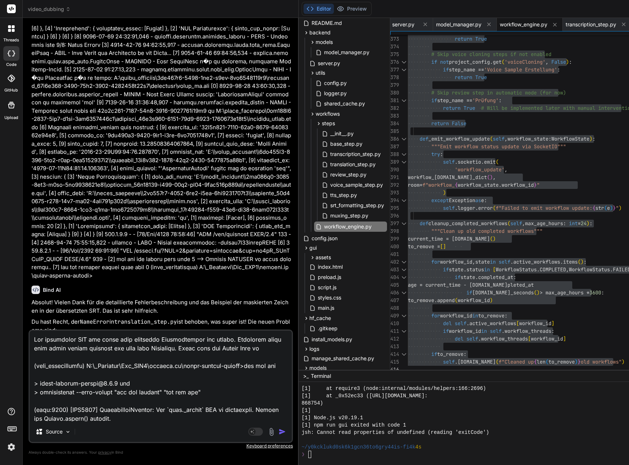
type textarea "Das übersetzte SRT hat immer noch dieselben Sonderzeichen wie vorher. Ausserdem…"
type textarea "x"
type textarea "Das übersetzte SRT hat immer noch dieselben Sonderzeichen wie vorher. Ausserdem…"
type textarea "x"
type textarea "Das übersetzte SRT hat immer noch dieselben Sonderzeichen wie vorher. Ausserdem…"
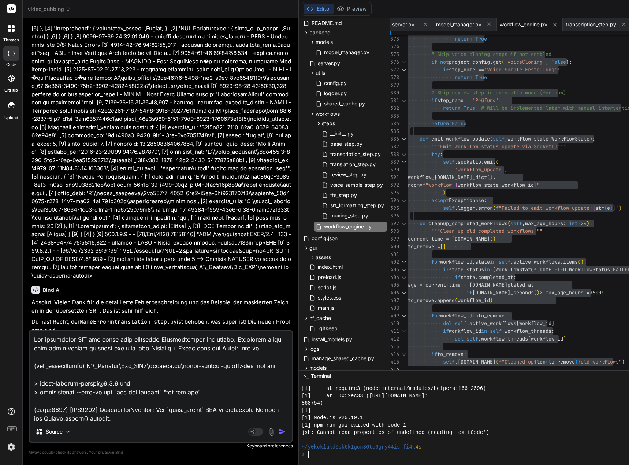
type textarea "x"
type textarea "Das übersetzte SRT hat immer noch dieselben Sonderzeichen wie vorher. Ausserdem…"
type textarea "x"
type textarea "Das übersetzte SRT hat immer noch dieselben Sonderzeichen wie vorher. Ausserdem…"
type textarea "x"
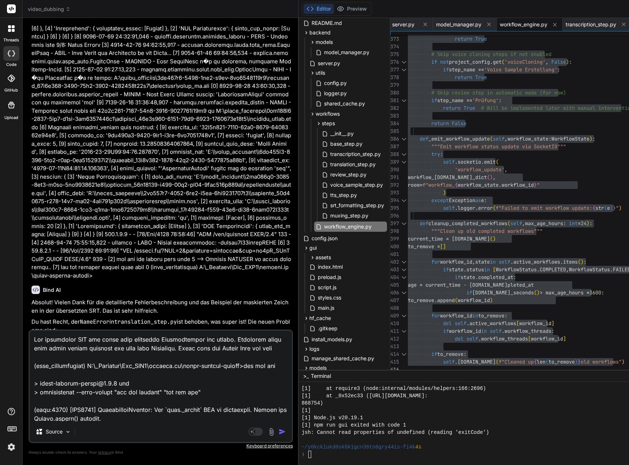
type textarea "Das übersetzte SRT hat immer noch dieselben Sonderzeichen wie vorher. Ausserdem…"
type textarea "x"
type textarea "Das übersetzte SRT hat immer noch dieselben Sonderzeichen wie vorher. Ausserdem…"
type textarea "x"
type textarea "Das übersetzte SRT hat immer noch dieselben Sonderzeichen wie vorher. Ausserdem…"
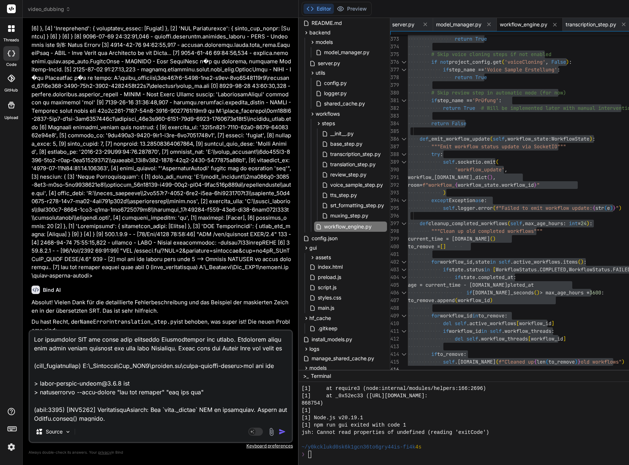
type textarea "x"
type textarea "Das übersetzte SRT hat immer noch dieselben Sonderzeichen wie vorher. Ausserdem…"
type textarea "x"
type textarea "Das übersetzte SRT hat immer noch dieselben Sonderzeichen wie vorher. Ausserdem…"
type textarea "x"
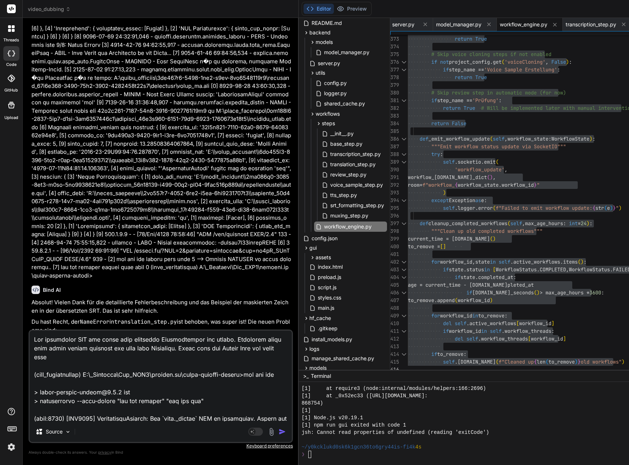
type textarea "Das übersetzte SRT hat immer noch dieselben Sonderzeichen wie vorher. Ausserdem…"
type textarea "x"
type textarea "Das übersetzte SRT hat immer noch dieselben Sonderzeichen wie vorher. Ausserdem…"
type textarea "x"
type textarea "Das übersetzte SRT hat immer noch dieselben Sonderzeichen wie vorher. Ausserdem…"
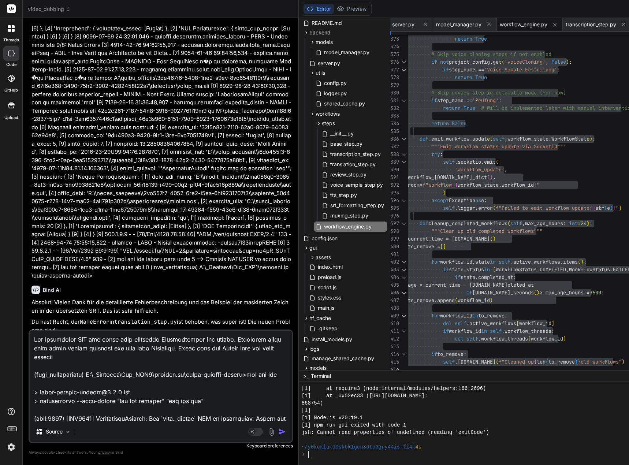
type textarea "x"
type textarea "Das übersetzte SRT hat immer noch dieselben Sonderzeichen wie vorher. Ausserdem…"
type textarea "x"
type textarea "Das übersetzte SRT hat immer noch dieselben Sonderzeichen wie vorher. Ausserdem…"
type textarea "x"
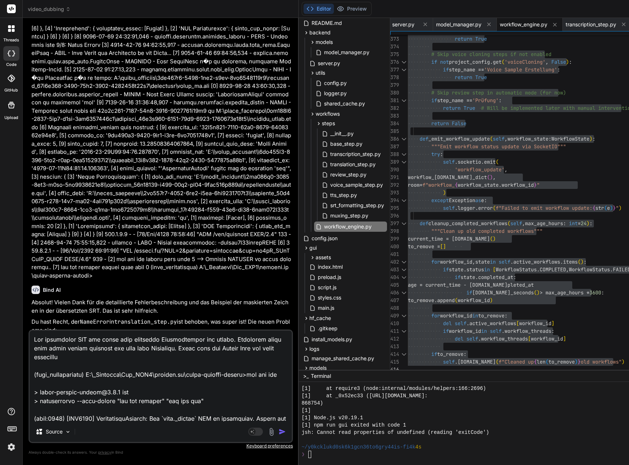
type textarea "Das übersetzte SRT hat immer noch dieselben Sonderzeichen wie vorher. Ausserdem…"
type textarea "x"
type textarea "Das übersetzte SRT hat immer noch dieselben Sonderzeichen wie vorher. Ausserdem…"
type textarea "x"
type textarea "Das übersetzte SRT hat immer noch dieselben Sonderzeichen wie vorher. Ausserdem…"
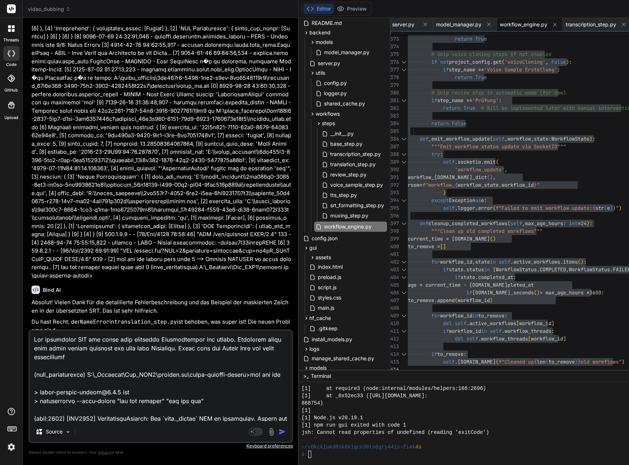
type textarea "x"
type textarea "Das übersetzte SRT hat immer noch dieselben Sonderzeichen wie vorher. Ausserdem…"
type textarea "x"
type textarea "Das übersetzte SRT hat immer noch dieselben Sonderzeichen wie vorher. Ausserdem…"
type textarea "x"
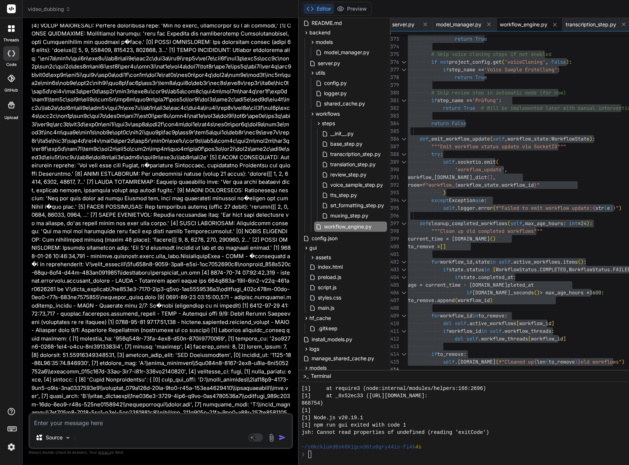
scroll to position [77084, 0]
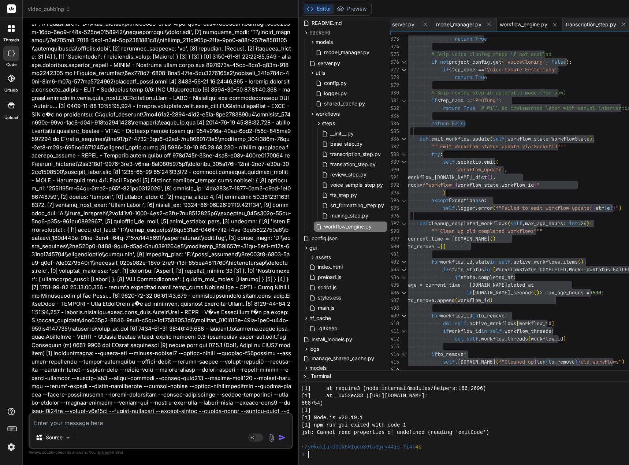
type textarea "x"
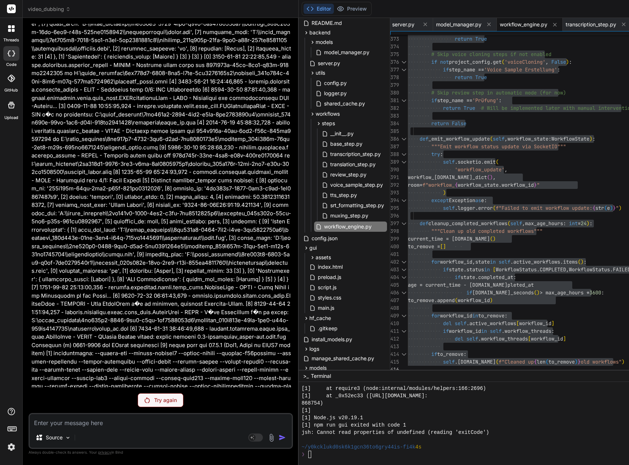
scroll to position [72062, 0]
